Goal: Navigation & Orientation: Understand site structure

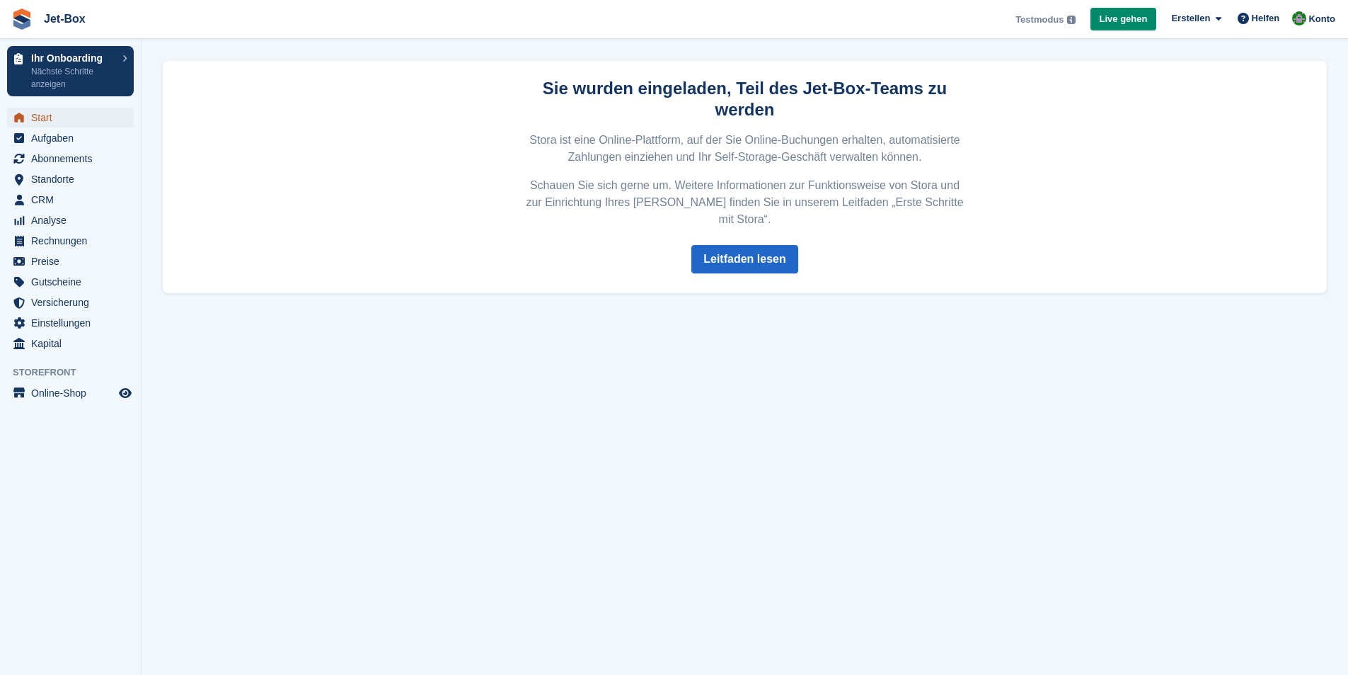
click at [47, 116] on span "Start" at bounding box center [73, 118] width 85 height 20
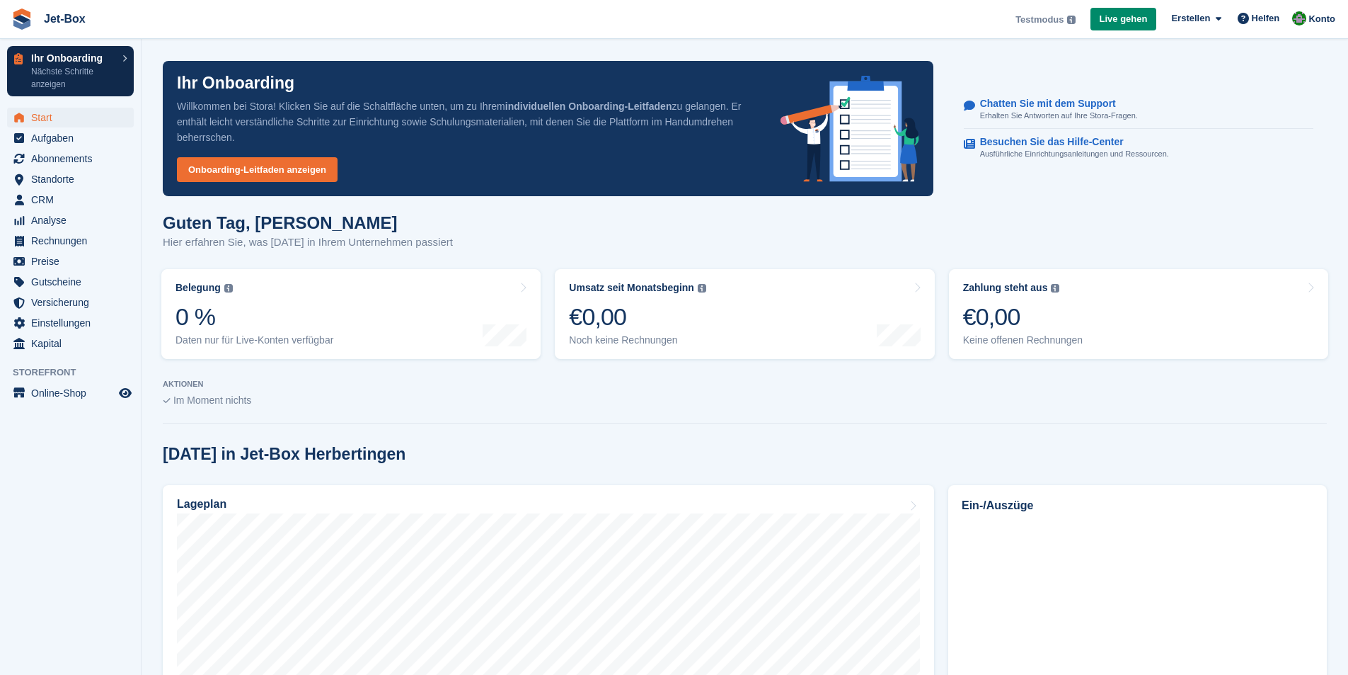
click at [92, 54] on p "Ihr Onboarding" at bounding box center [73, 58] width 84 height 10
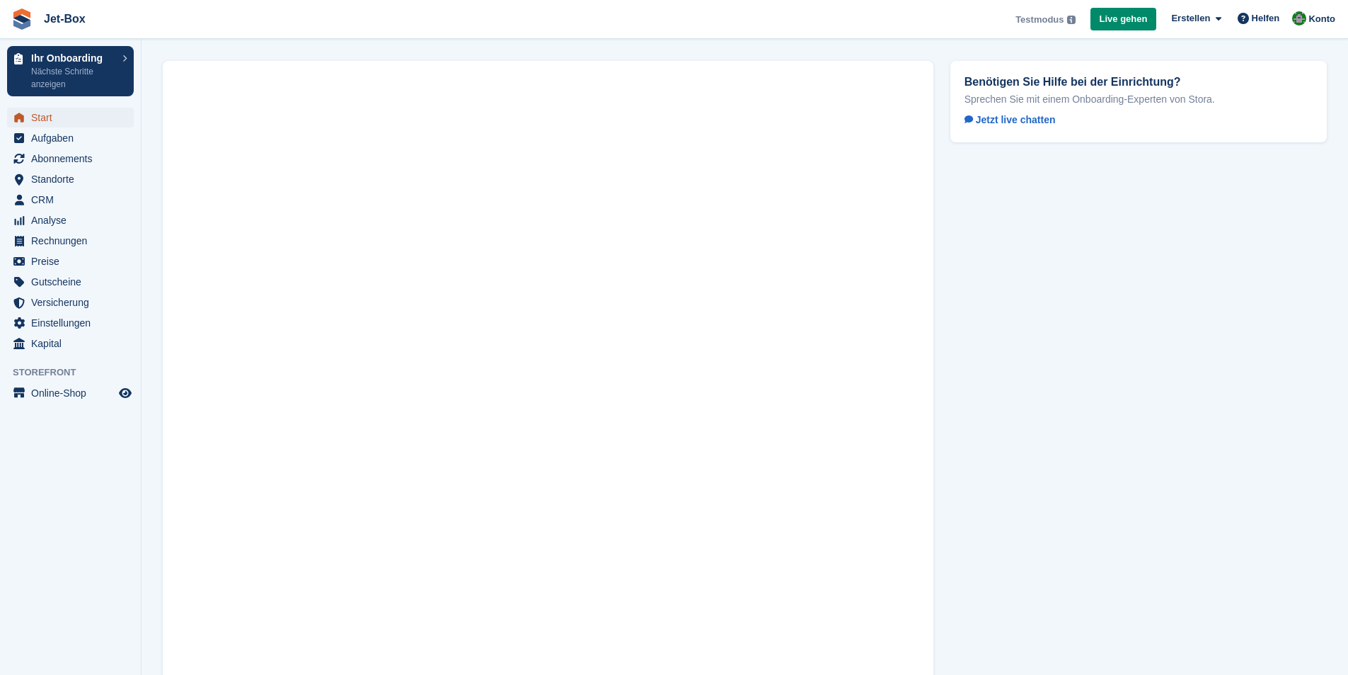
click at [83, 113] on span "Start" at bounding box center [73, 118] width 85 height 20
